Goal: Information Seeking & Learning: Learn about a topic

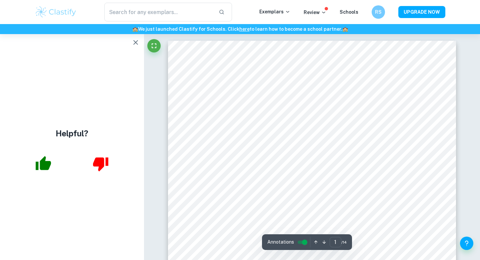
scroll to position [7, 0]
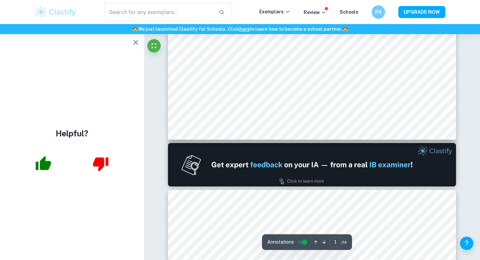
type input "2"
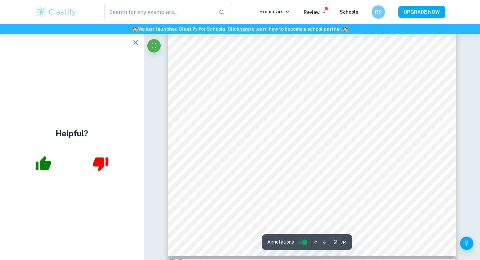
scroll to position [705, 0]
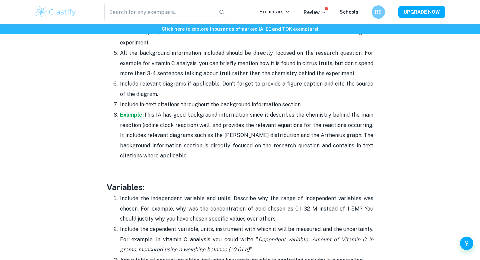
scroll to position [1002, 0]
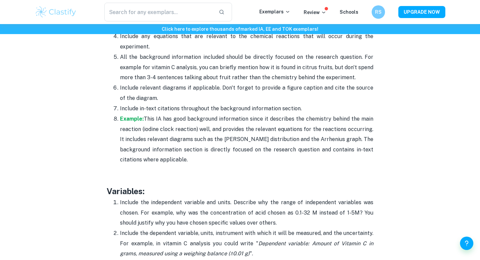
click at [265, 139] on span "he main reaction (iodine clock reaction) well, and provides the relevant equati…" at bounding box center [247, 138] width 254 height 47
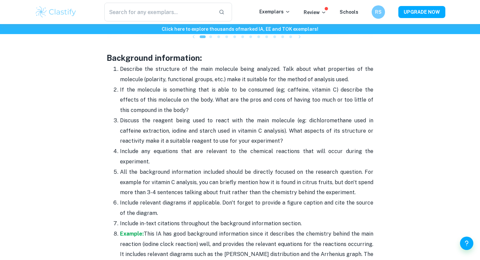
scroll to position [886, 0]
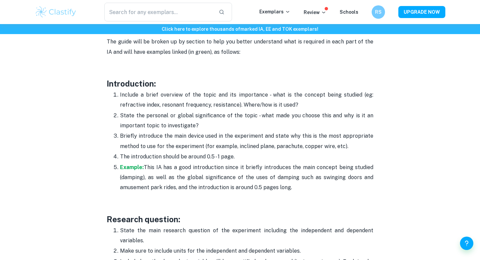
scroll to position [422, 0]
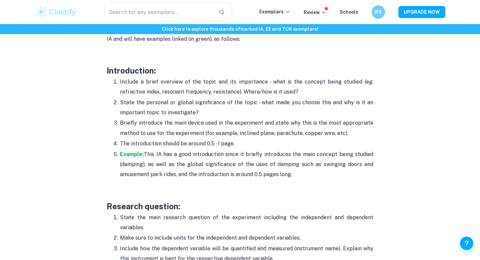
click at [131, 90] on p "Include a brief overview of the topic and its importance - what is the concept …" at bounding box center [247, 87] width 254 height 20
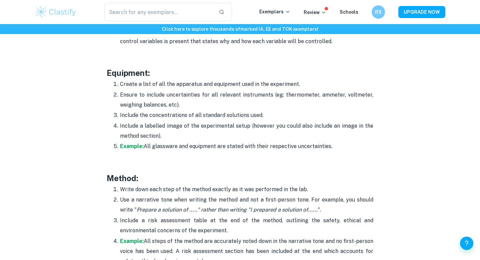
scroll to position [1227, 0]
